Goal: Information Seeking & Learning: Learn about a topic

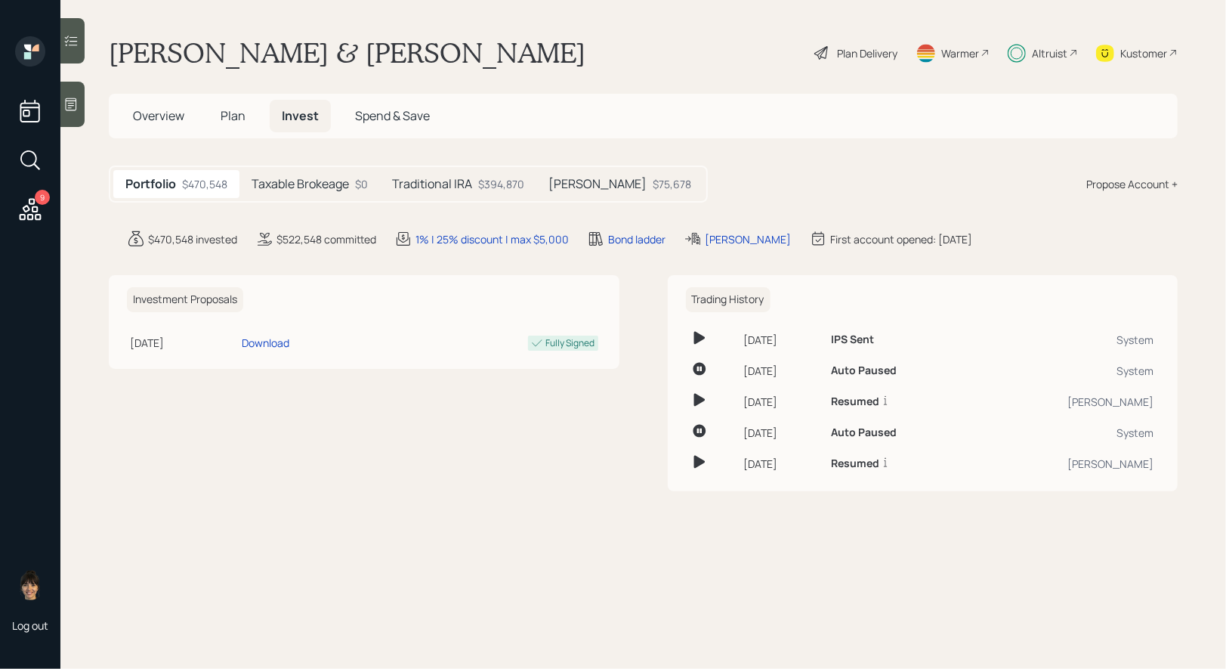
click at [592, 189] on h5 "[PERSON_NAME]" at bounding box center [598, 184] width 98 height 14
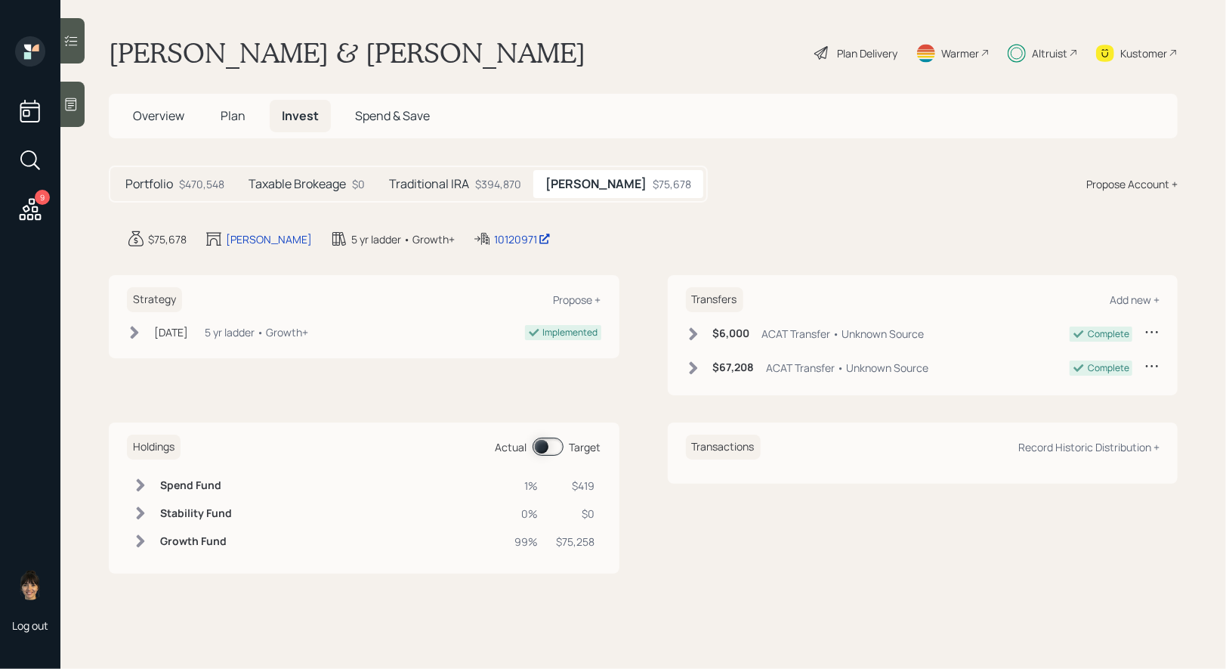
click at [460, 182] on h5 "Traditional IRA" at bounding box center [429, 184] width 80 height 14
